Goal: Navigation & Orientation: Find specific page/section

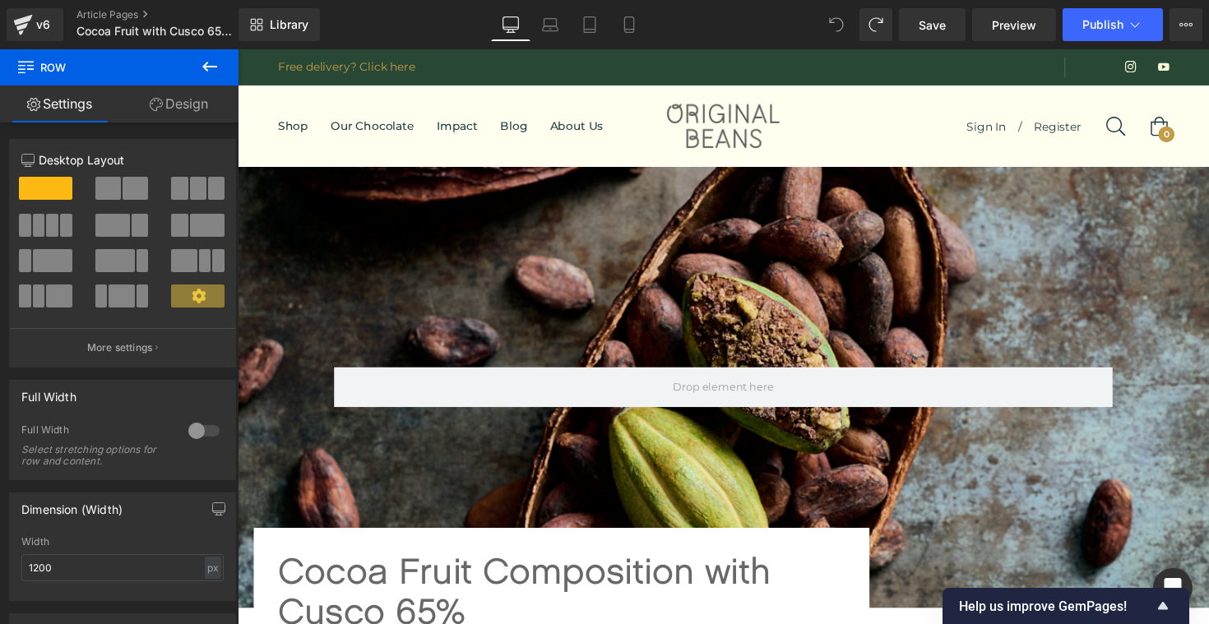
click at [206, 66] on icon at bounding box center [209, 67] width 15 height 10
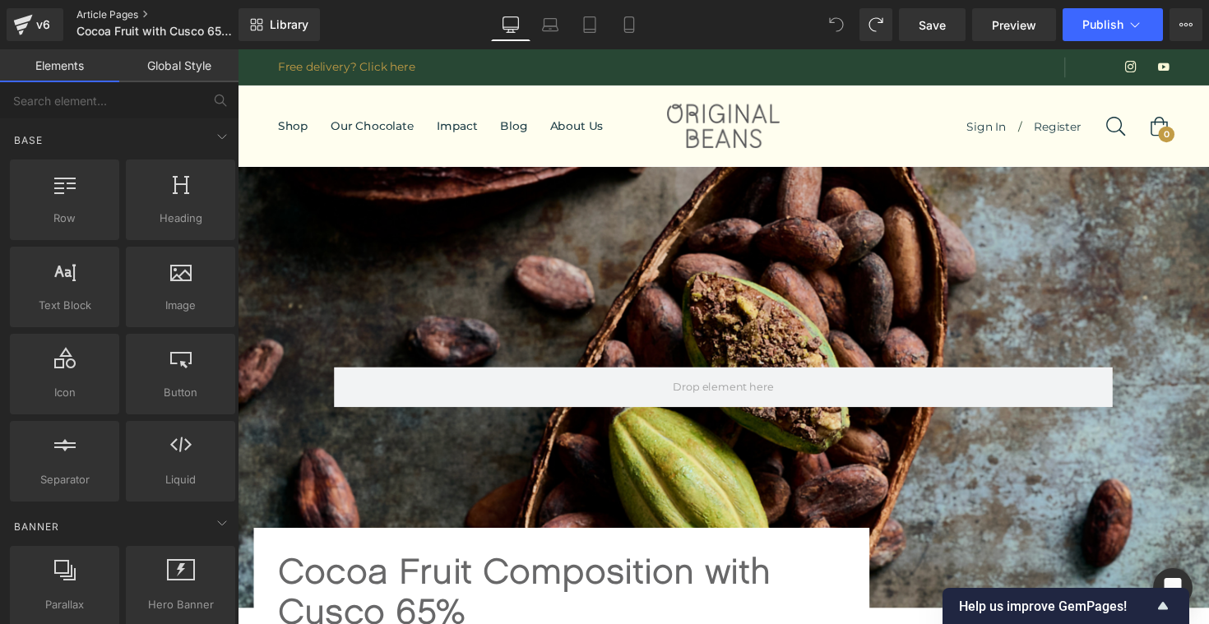
click at [126, 10] on link "Article Pages" at bounding box center [171, 14] width 189 height 13
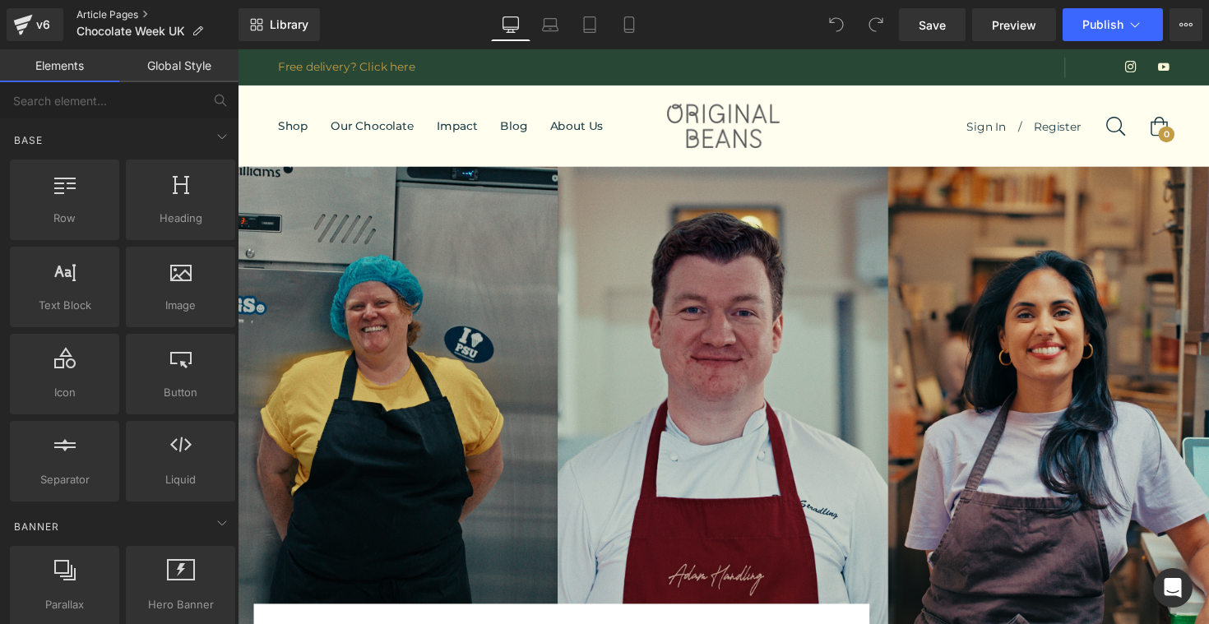
click at [120, 12] on link "Article Pages" at bounding box center [158, 14] width 162 height 13
